Goal: Task Accomplishment & Management: Manage account settings

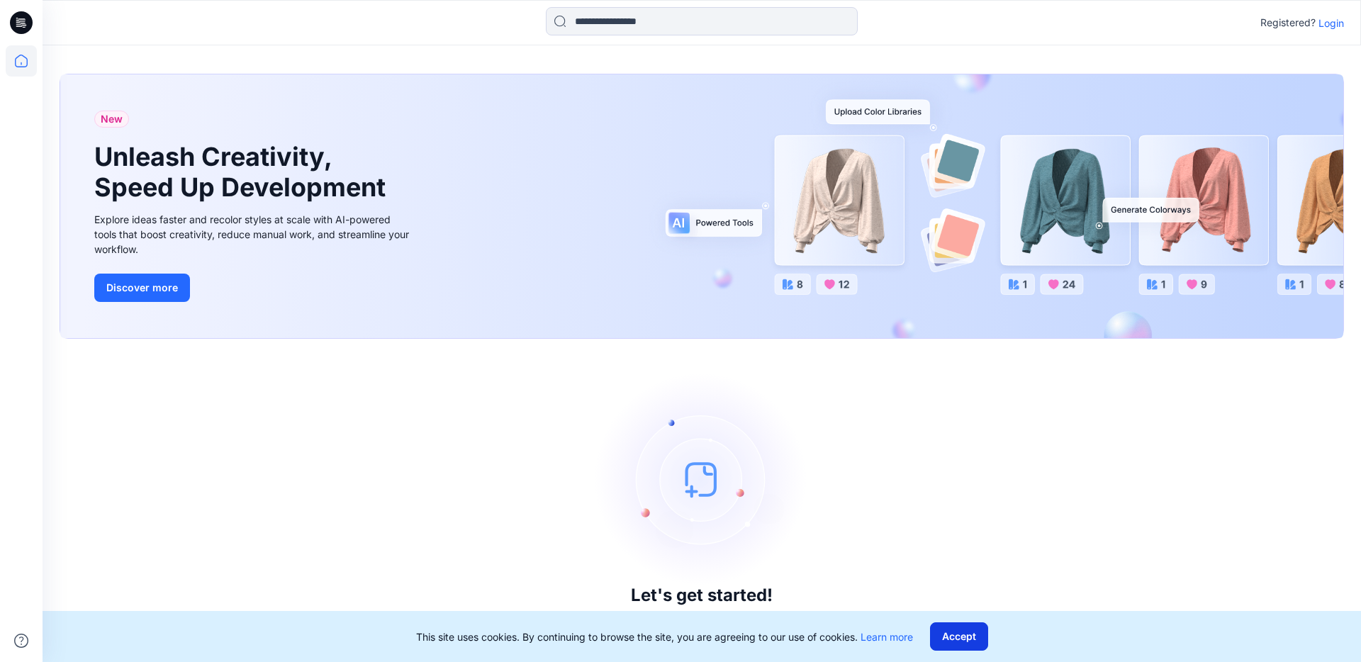
click at [962, 637] on button "Accept" at bounding box center [959, 637] width 58 height 28
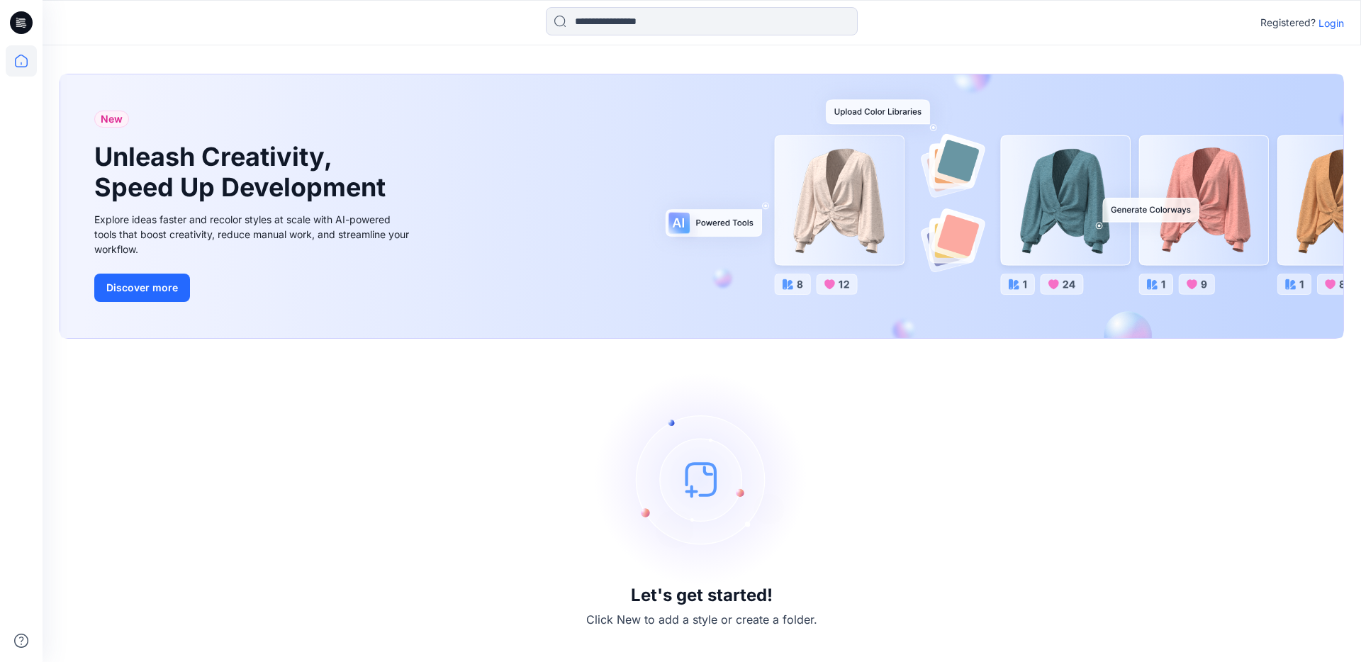
click at [1336, 22] on p "Login" at bounding box center [1332, 23] width 26 height 15
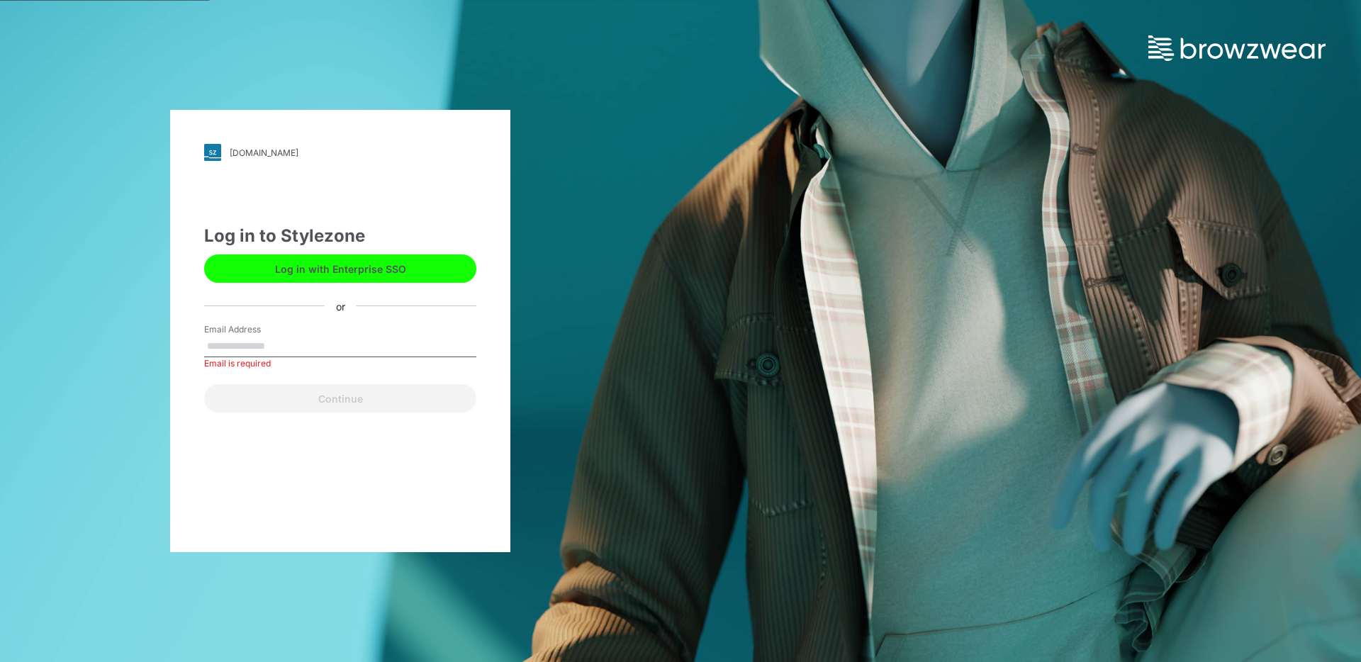
click at [384, 162] on div "[DOMAIN_NAME] Loading... Log in to Stylezone Log in with Enterprise SSO or Emai…" at bounding box center [340, 331] width 340 height 442
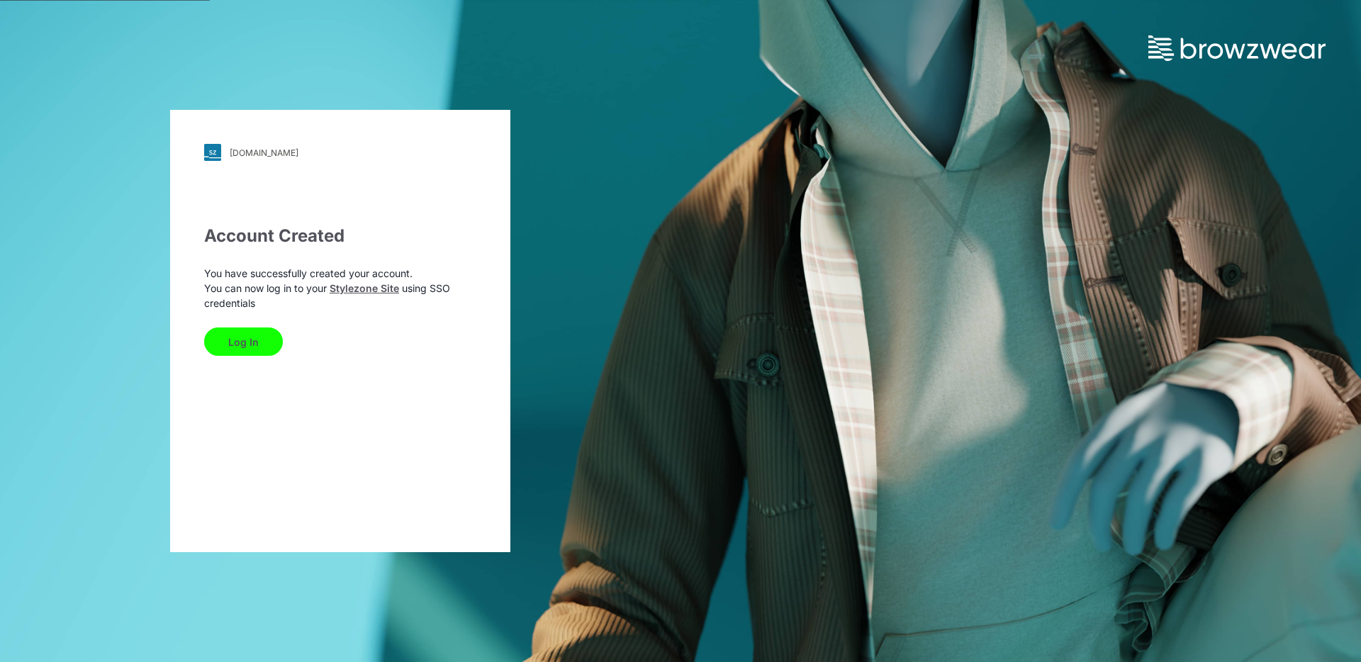
click at [252, 347] on button "Log In" at bounding box center [243, 342] width 79 height 28
